Goal: Task Accomplishment & Management: Understand process/instructions

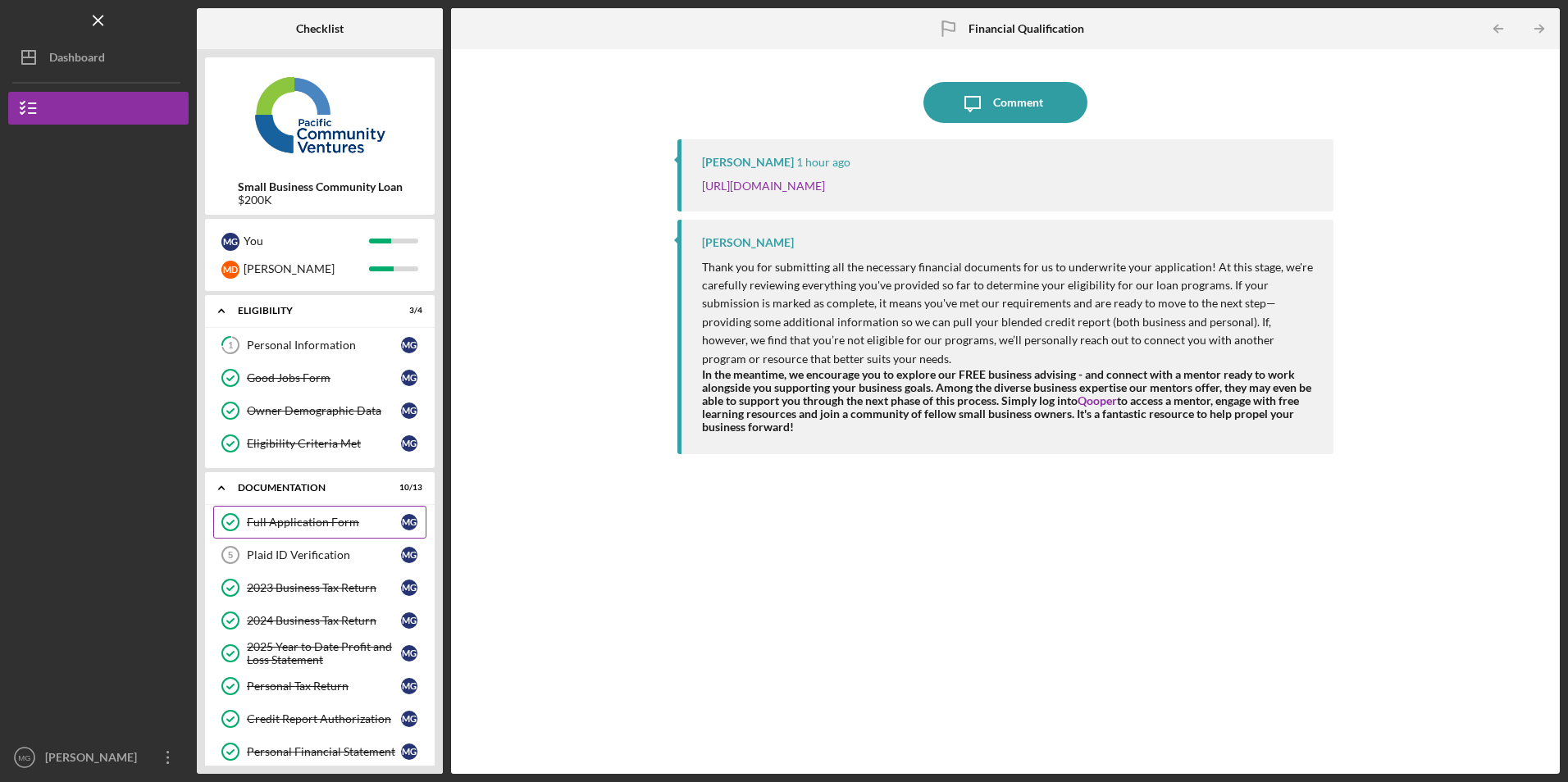
scroll to position [164, 0]
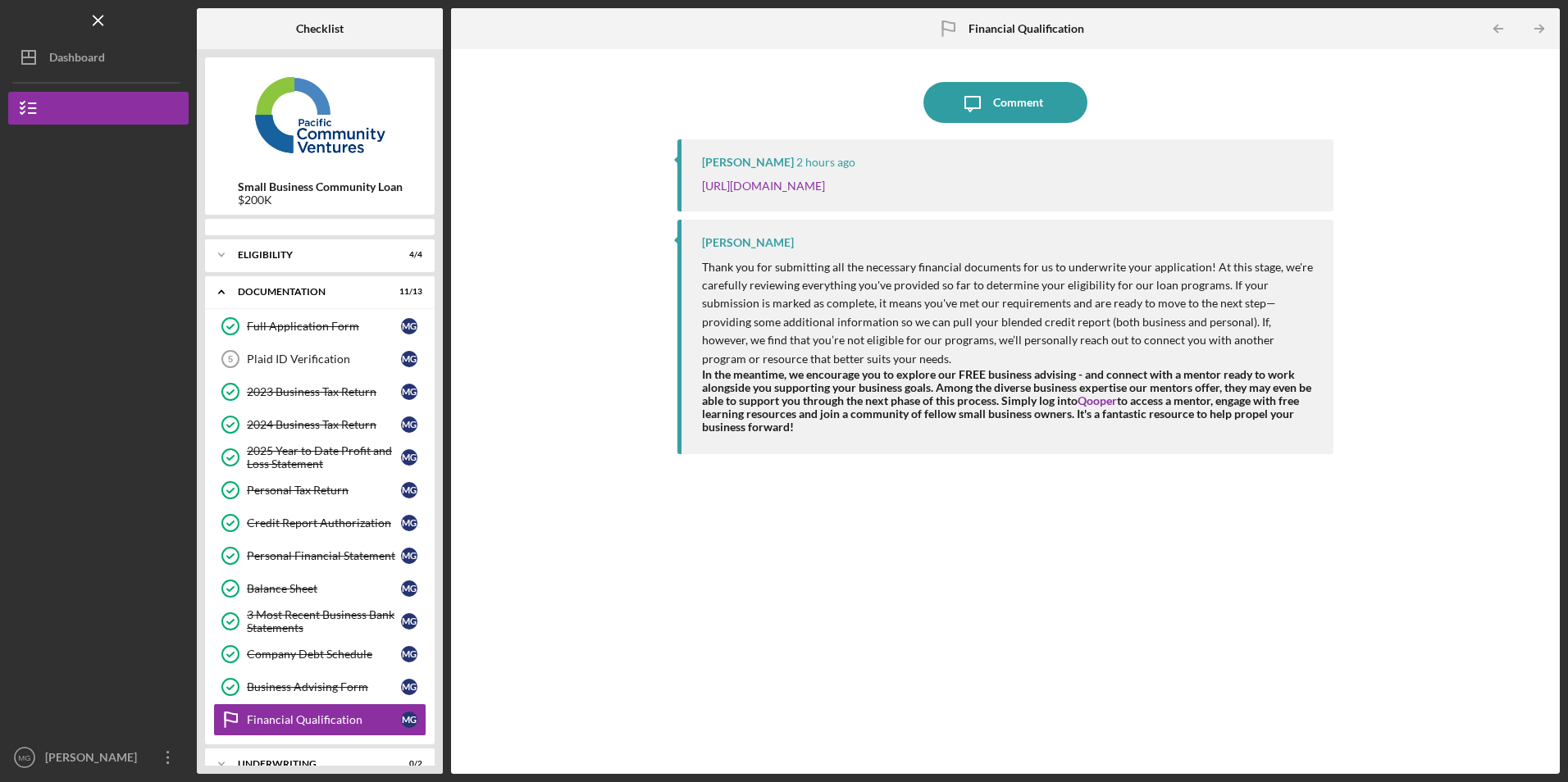
scroll to position [60, 0]
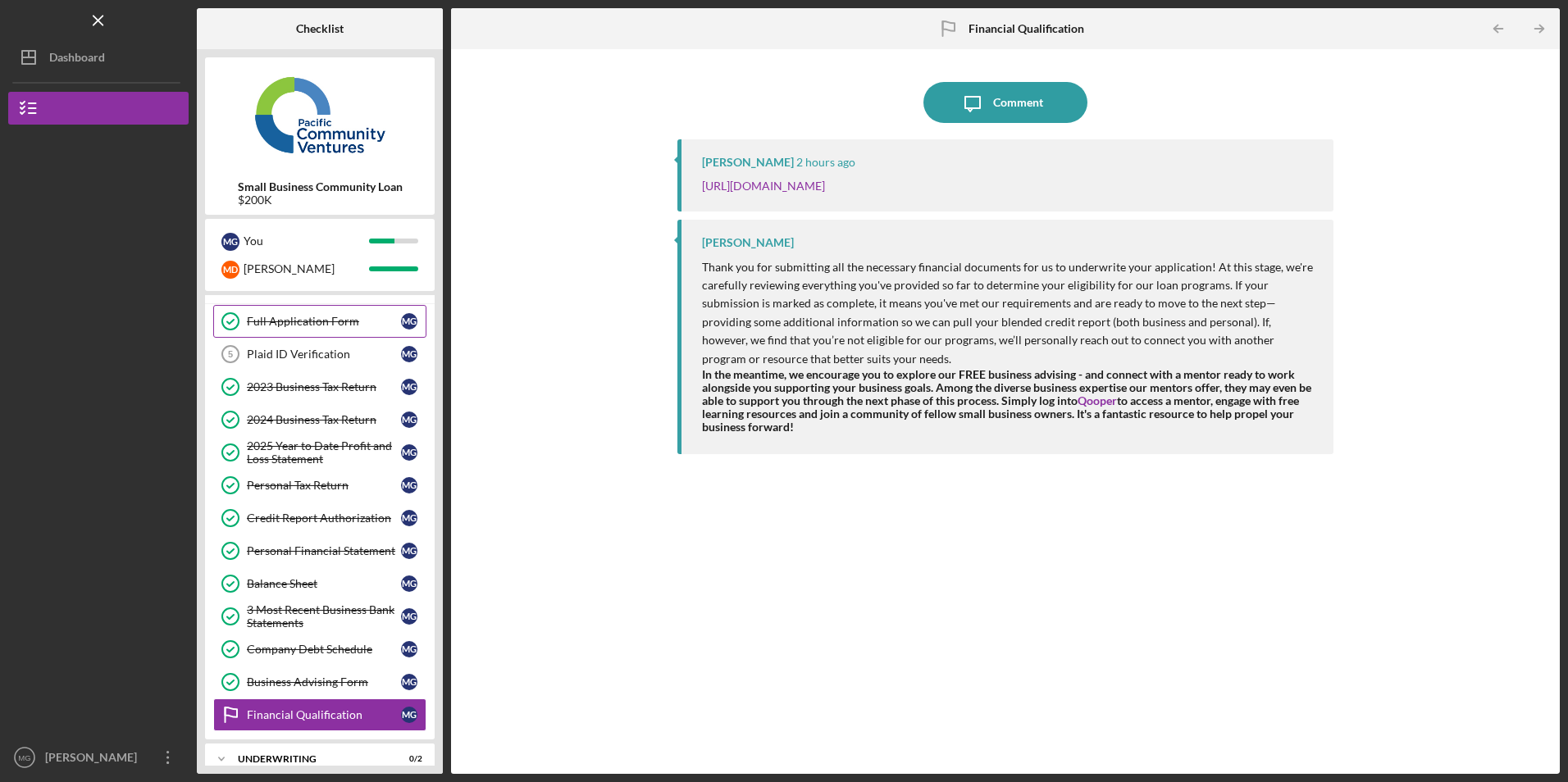
click at [310, 327] on div "Full Application Form" at bounding box center [324, 321] width 154 height 14
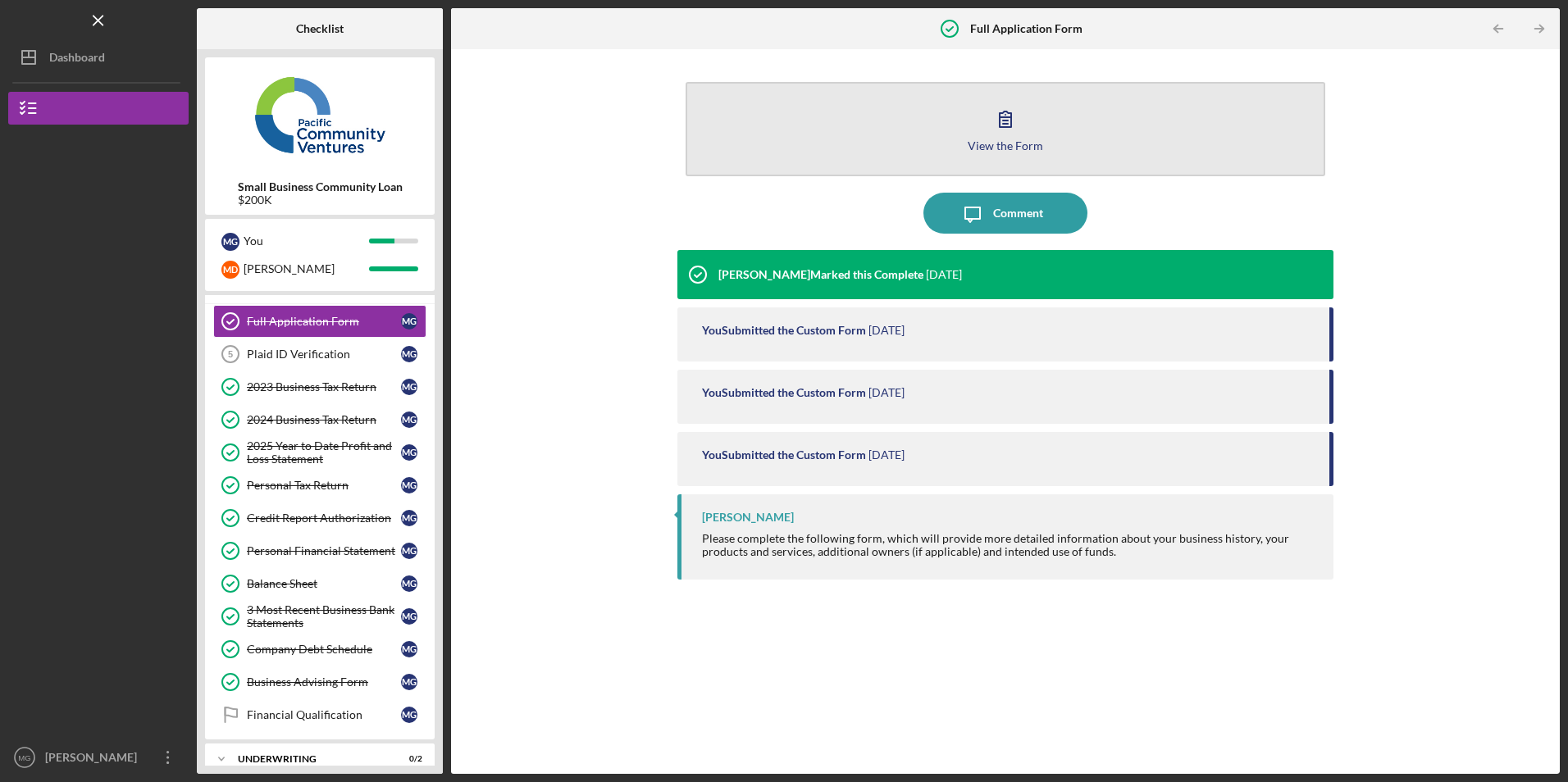
click at [852, 118] on button "View the Form Form" at bounding box center [1005, 129] width 639 height 95
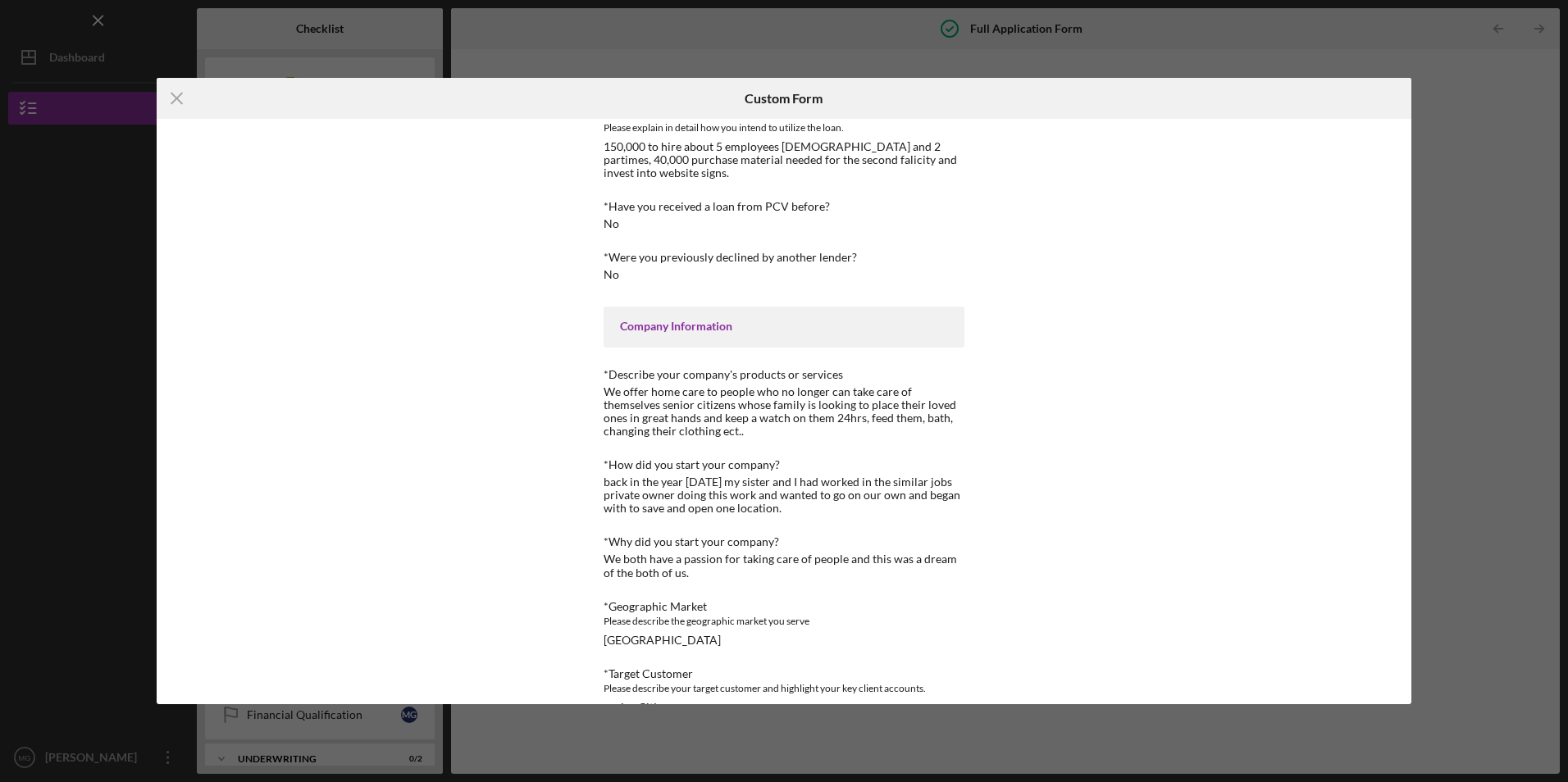
scroll to position [164, 0]
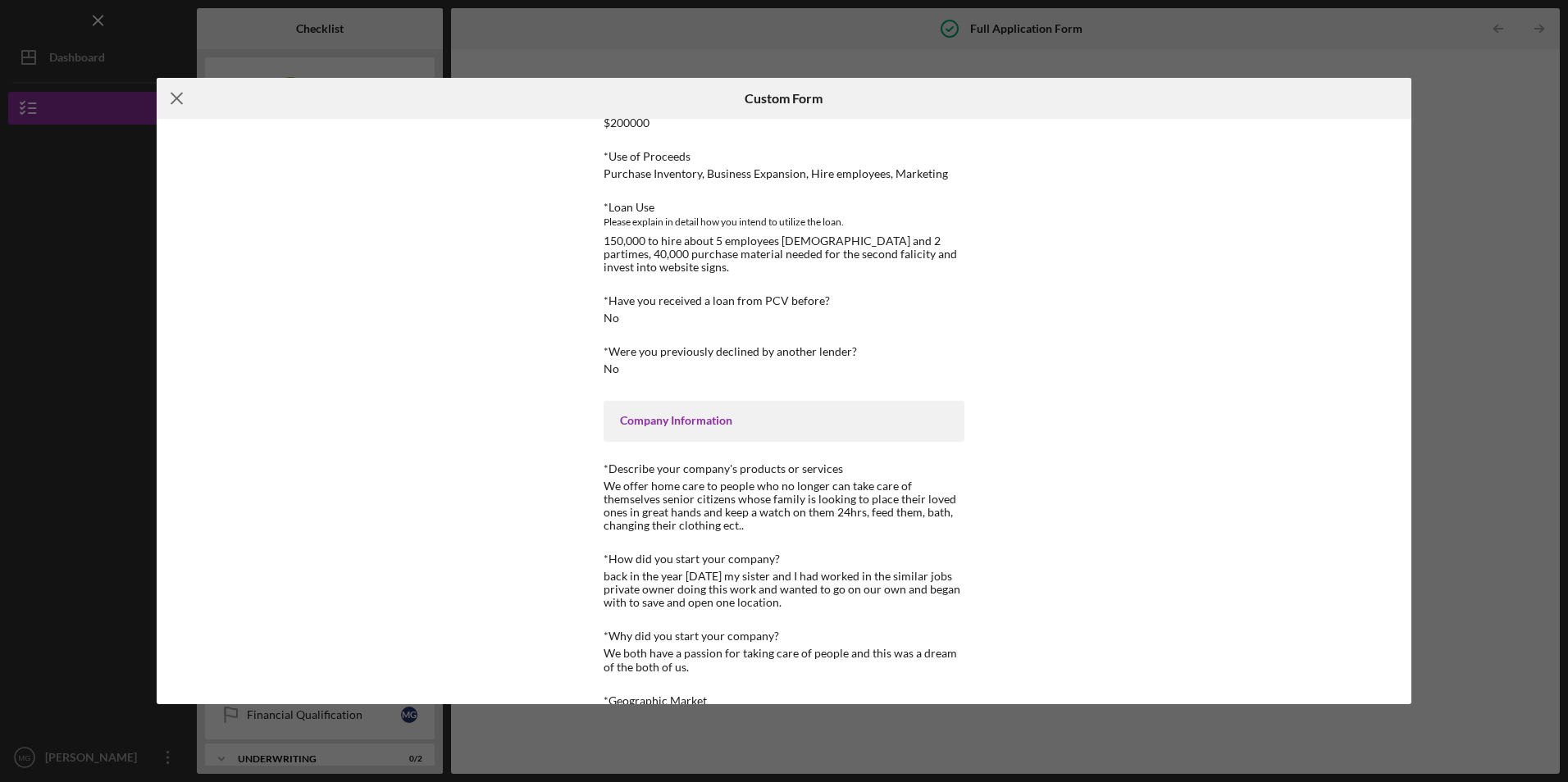
click at [178, 93] on icon "Icon/Menu Close" at bounding box center [177, 97] width 41 height 41
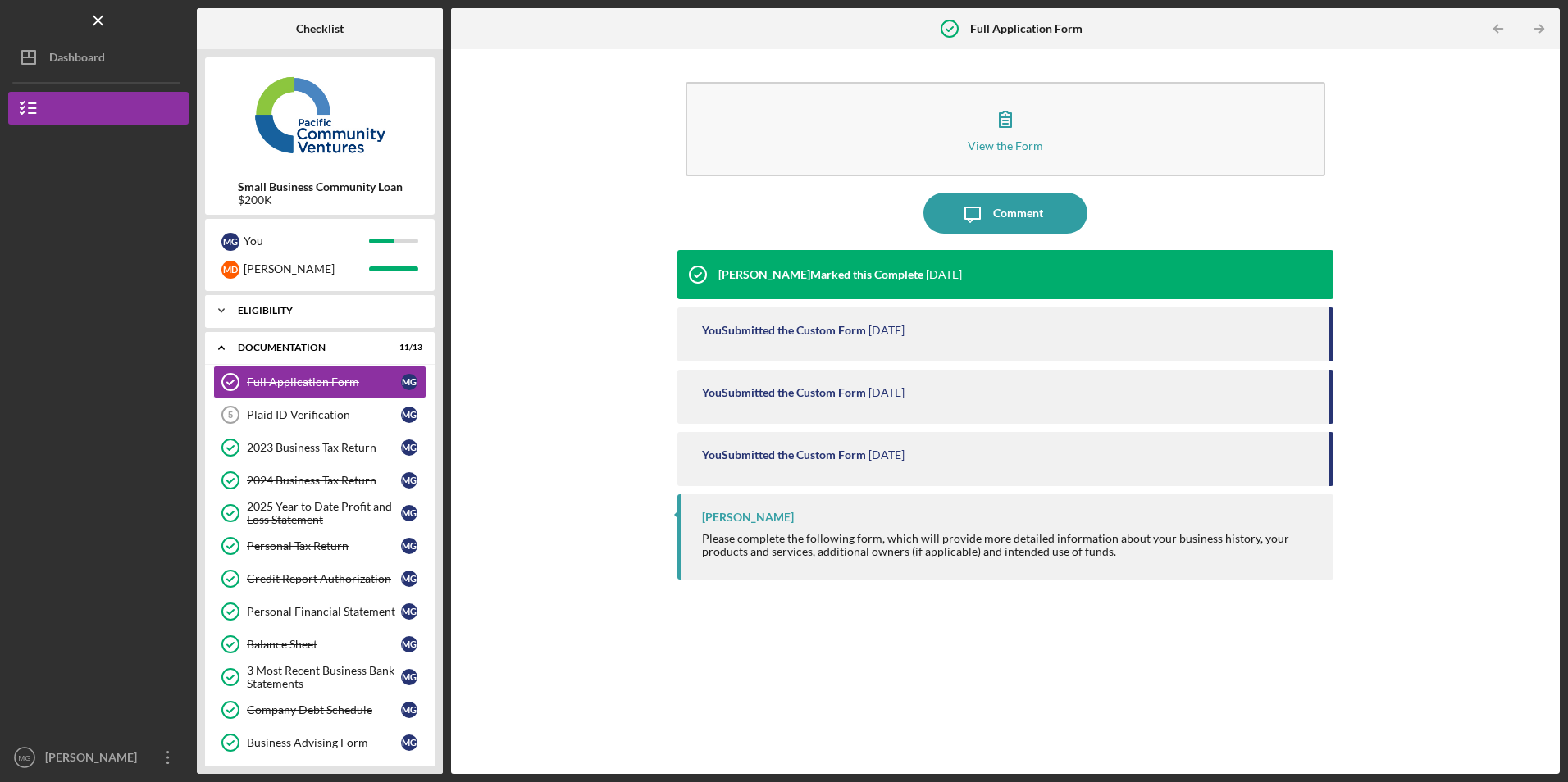
click at [272, 308] on div "Eligibility" at bounding box center [326, 310] width 176 height 10
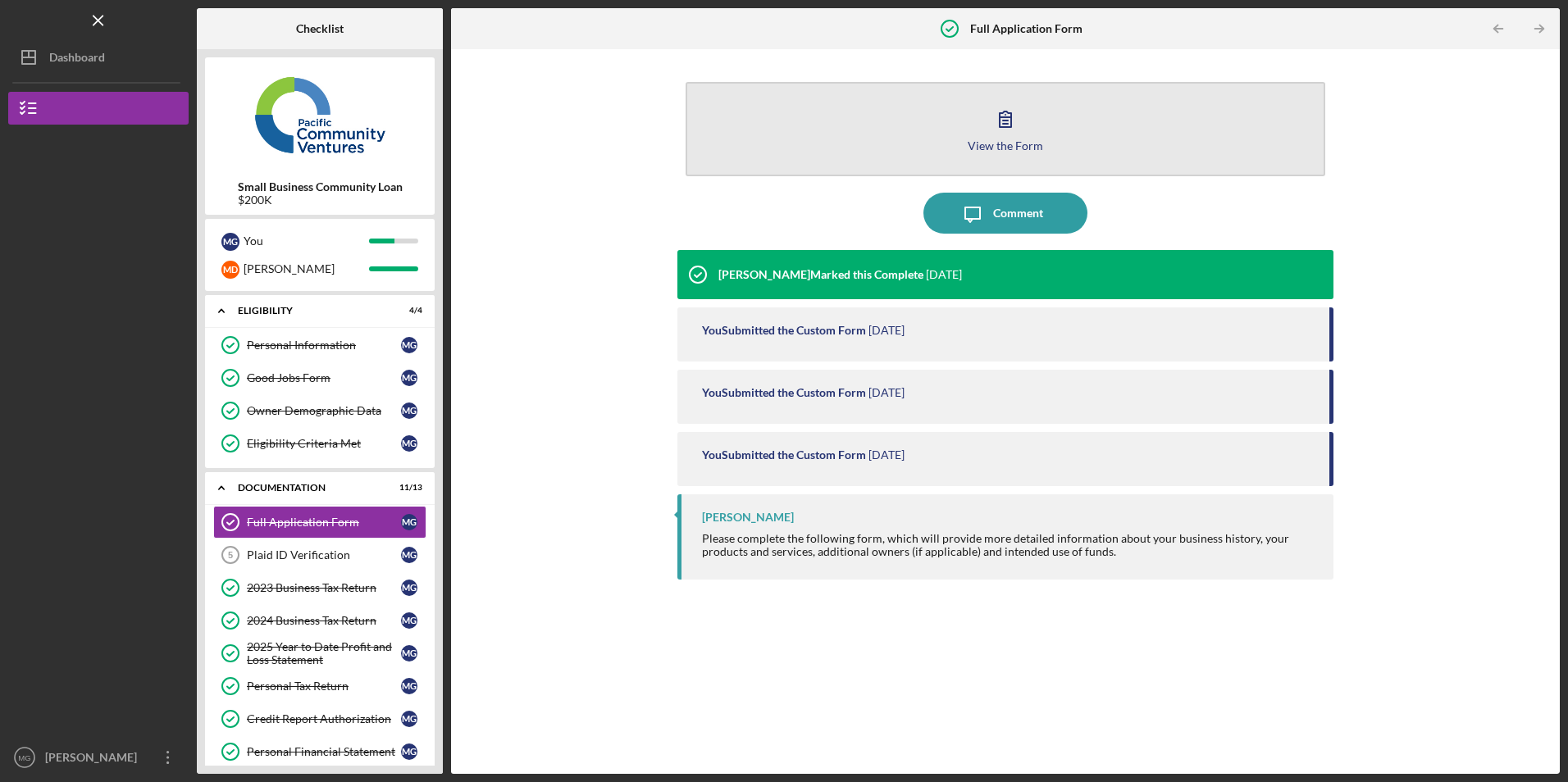
click at [810, 152] on button "View the Form Form" at bounding box center [1005, 129] width 639 height 95
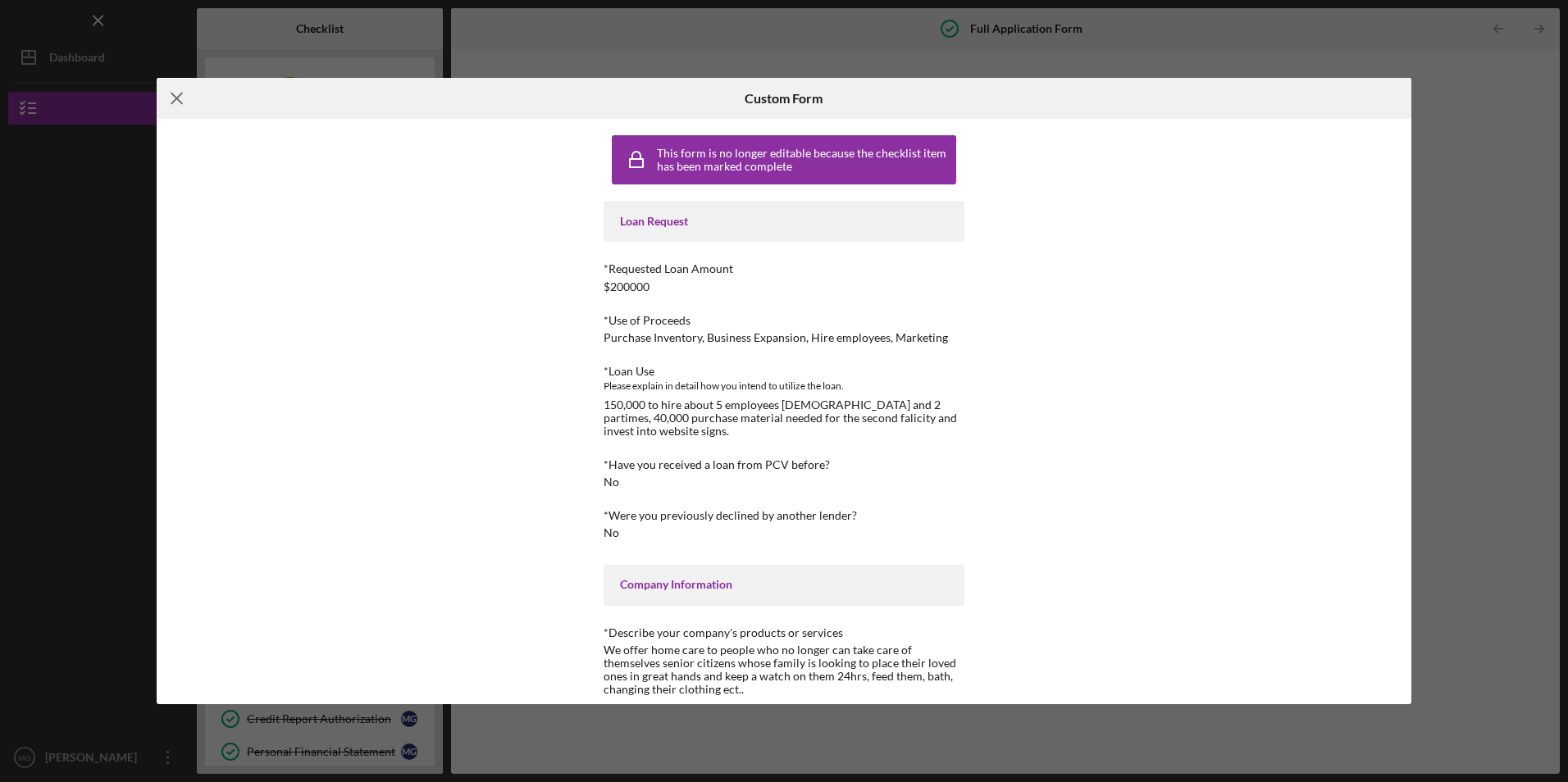
click at [173, 102] on line at bounding box center [177, 99] width 11 height 11
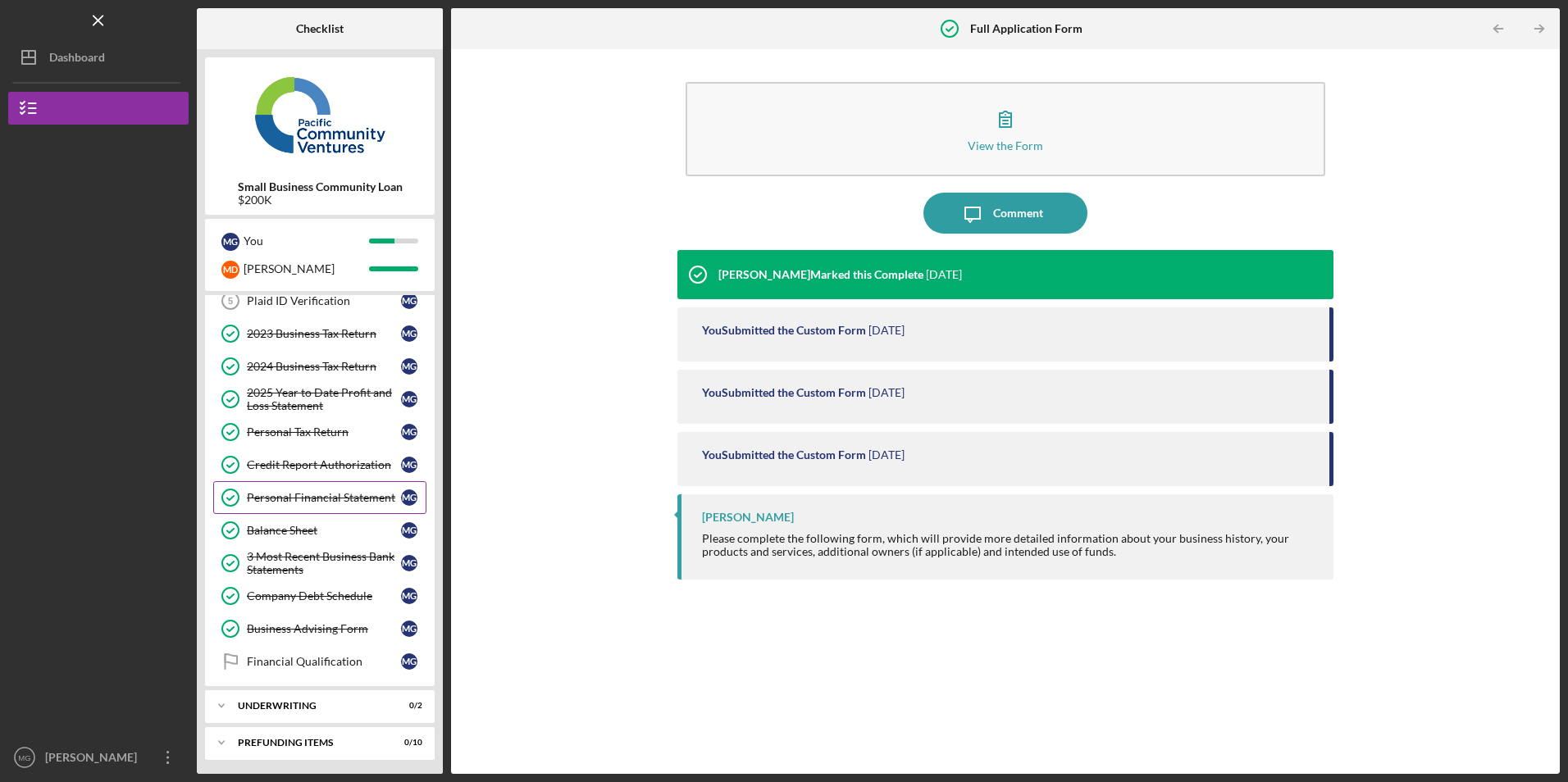
scroll to position [257, 0]
click at [331, 627] on div "Business Advising Form" at bounding box center [324, 626] width 154 height 14
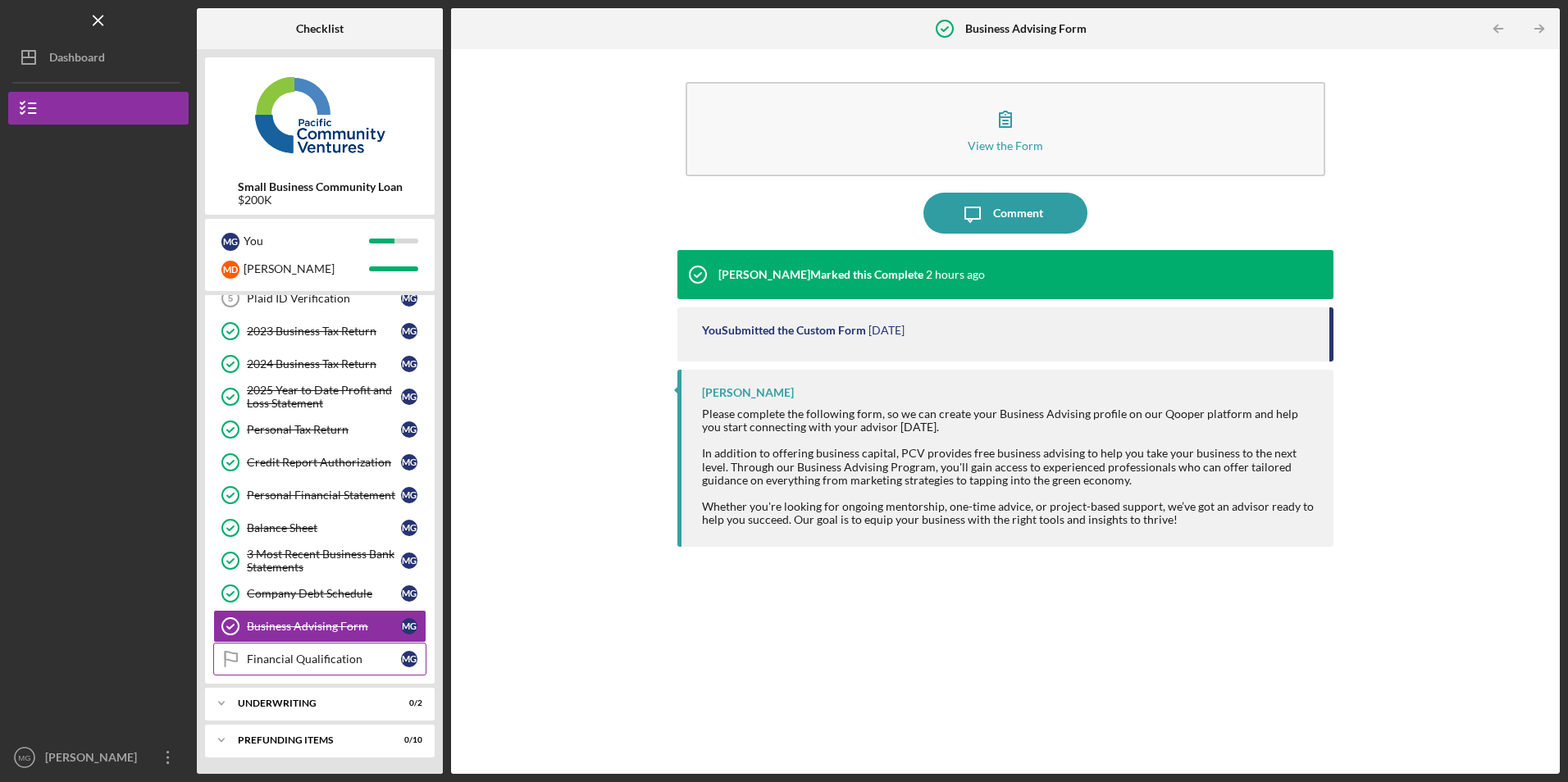
click at [299, 652] on link "Financial Qualification Financial Qualification M G" at bounding box center [319, 659] width 213 height 32
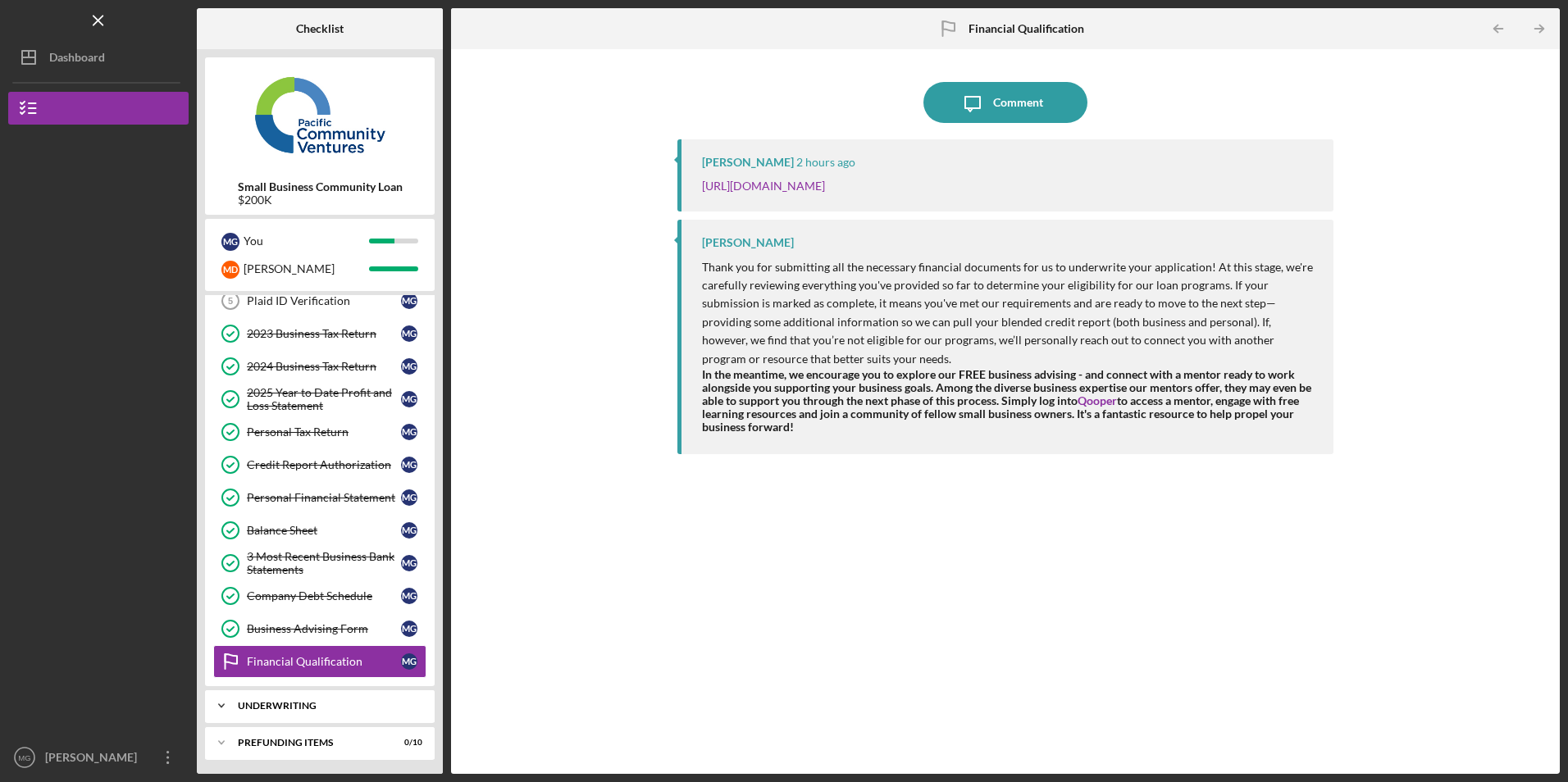
scroll to position [257, 0]
click at [322, 691] on div "Icon/Expander Underwriting 0 / 2" at bounding box center [319, 704] width 230 height 32
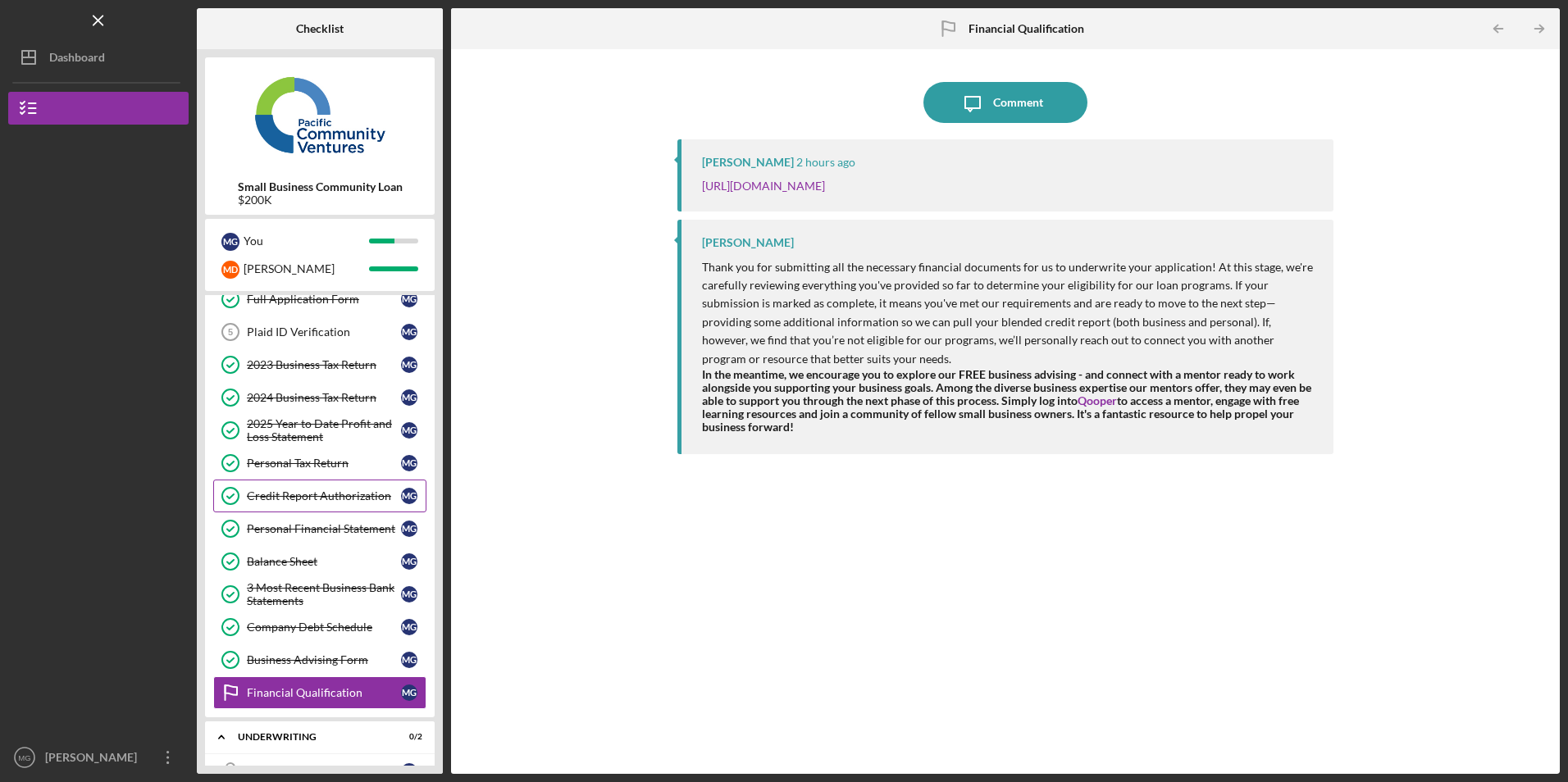
scroll to position [331, 0]
